Goal: Information Seeking & Learning: Learn about a topic

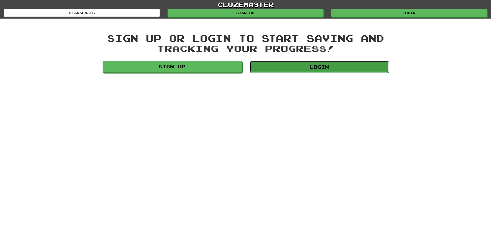
click at [285, 65] on link "Login" at bounding box center [319, 67] width 139 height 12
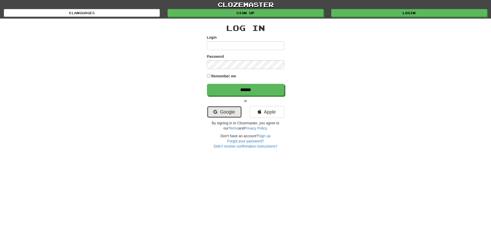
click at [222, 110] on link "Google" at bounding box center [224, 112] width 35 height 12
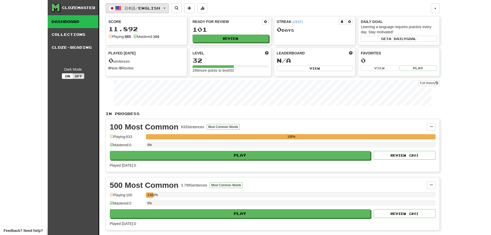
click at [160, 10] on span "日本語 / English" at bounding box center [142, 8] width 36 height 4
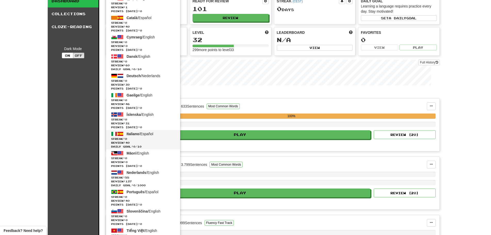
scroll to position [21, 0]
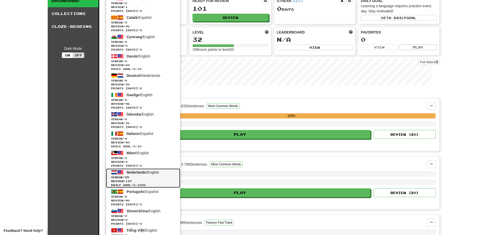
click at [145, 172] on span "Nederlands" at bounding box center [137, 172] width 20 height 4
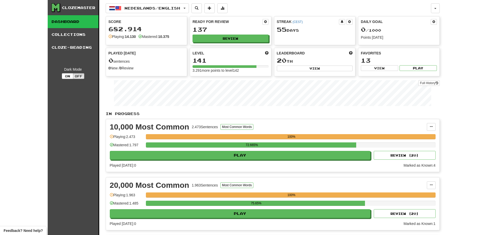
click at [231, 42] on div "Ready for Review 137 Review" at bounding box center [230, 30] width 81 height 28
click at [231, 37] on button "Review" at bounding box center [231, 39] width 76 height 8
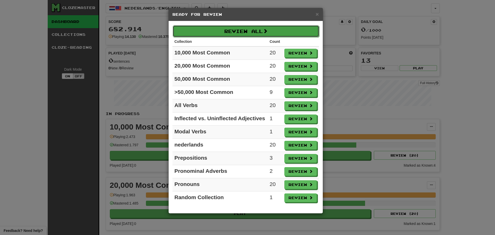
click at [231, 33] on button "Review All" at bounding box center [246, 31] width 146 height 12
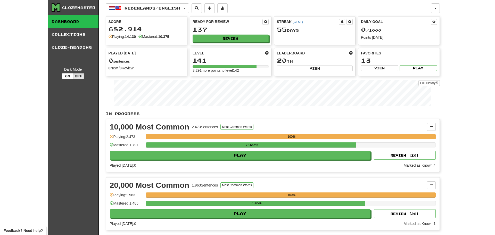
select select "********"
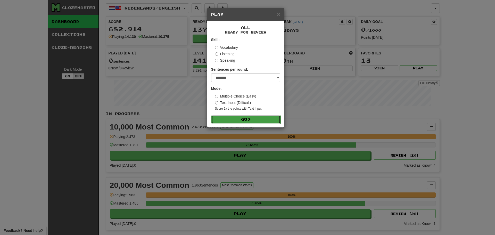
click at [228, 115] on button "Go" at bounding box center [245, 119] width 69 height 9
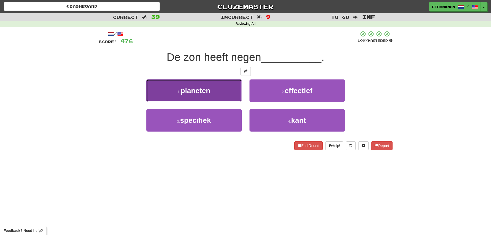
click at [222, 98] on button "1 . planeten" at bounding box center [193, 90] width 95 height 22
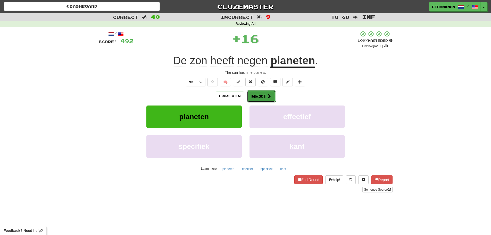
click at [262, 101] on button "Next" at bounding box center [261, 96] width 29 height 12
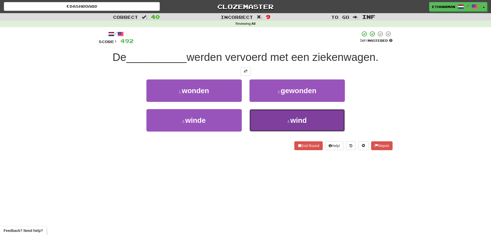
click at [260, 123] on button "4 . wind" at bounding box center [296, 120] width 95 height 22
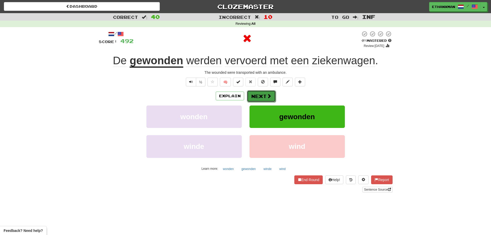
click at [251, 95] on button "Next" at bounding box center [261, 96] width 29 height 12
